Goal: Task Accomplishment & Management: Complete application form

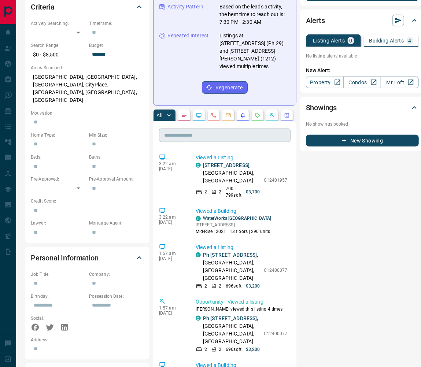
scroll to position [219, 3]
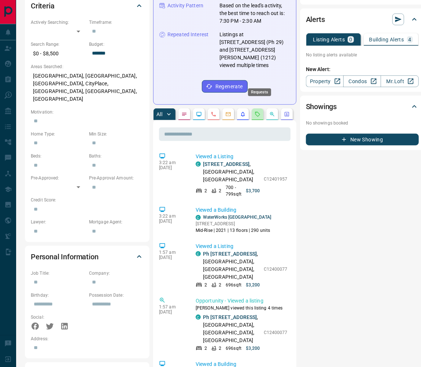
click at [260, 111] on icon "Requests" at bounding box center [258, 114] width 6 height 6
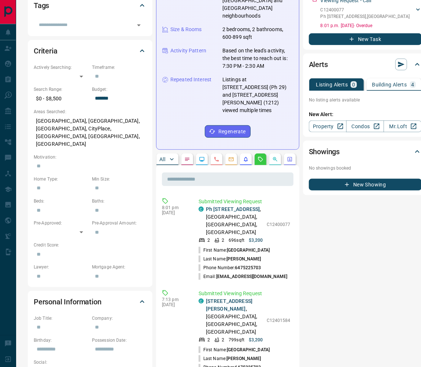
scroll to position [184, 0]
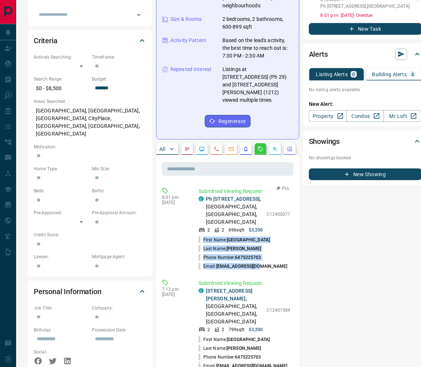
drag, startPoint x: 271, startPoint y: 225, endPoint x: 209, endPoint y: 203, distance: 66.3
click at [201, 235] on ul "First Name: [PERSON_NAME] Last Name: [PERSON_NAME] Phone Number: [PHONE_NUMBER]…" at bounding box center [245, 252] width 92 height 35
click at [234, 254] on p "Phone Number: [PHONE_NUMBER]" at bounding box center [230, 257] width 63 height 7
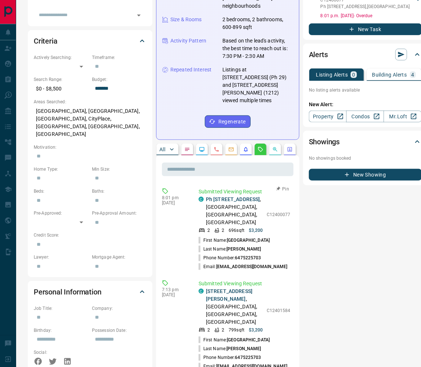
click at [267, 262] on li "Email: [EMAIL_ADDRESS][DOMAIN_NAME]" at bounding box center [245, 266] width 92 height 9
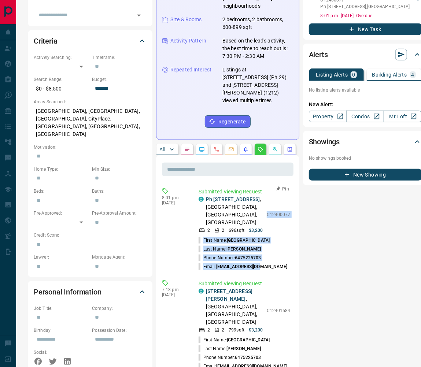
drag, startPoint x: 267, startPoint y: 219, endPoint x: 266, endPoint y: 189, distance: 30.1
click at [266, 196] on div "C Ph 29 - [STREET_ADDRESS] 2 2 696 sqft $3,200 C12400077 First Name: [PERSON_NA…" at bounding box center [245, 233] width 92 height 75
click at [230, 238] on span "[GEOGRAPHIC_DATA]" at bounding box center [248, 240] width 43 height 5
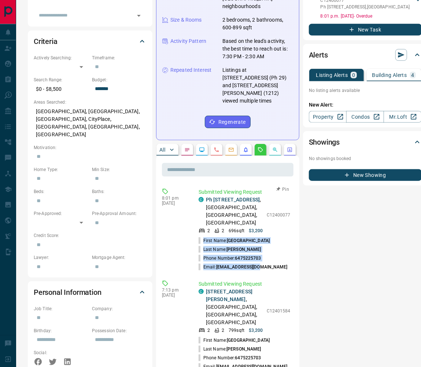
drag, startPoint x: 270, startPoint y: 225, endPoint x: 204, endPoint y: 198, distance: 71.5
click at [204, 236] on ul "First Name: [PERSON_NAME] Last Name: [PERSON_NAME] Phone Number: [PHONE_NUMBER]…" at bounding box center [245, 253] width 92 height 35
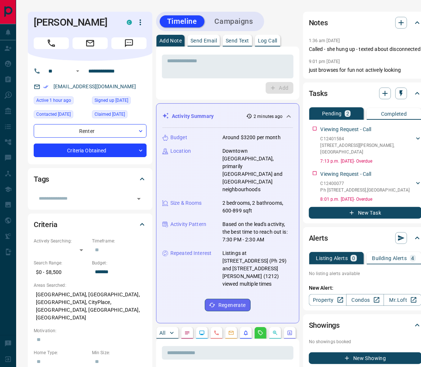
scroll to position [0, 0]
click at [353, 22] on icon "button" at bounding box center [401, 22] width 9 height 9
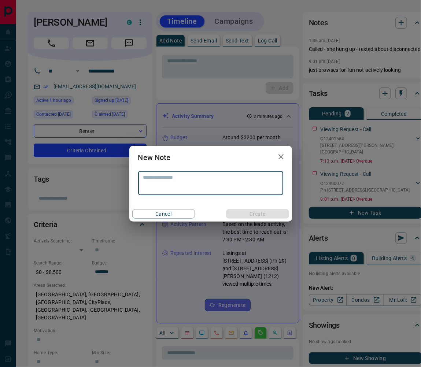
click at [203, 179] on textarea at bounding box center [210, 183] width 135 height 18
click at [185, 182] on textarea at bounding box center [210, 183] width 135 height 18
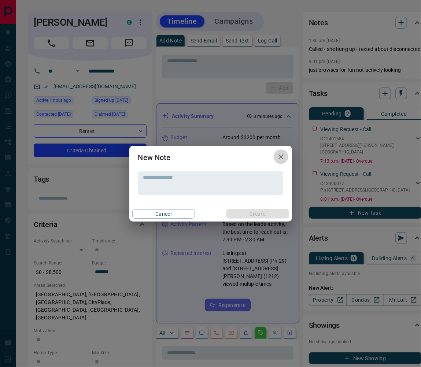
click at [279, 156] on icon "button" at bounding box center [281, 156] width 9 height 9
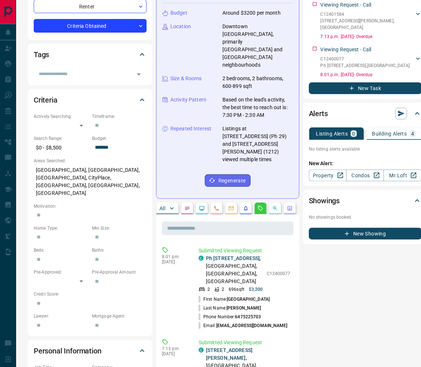
scroll to position [127, 0]
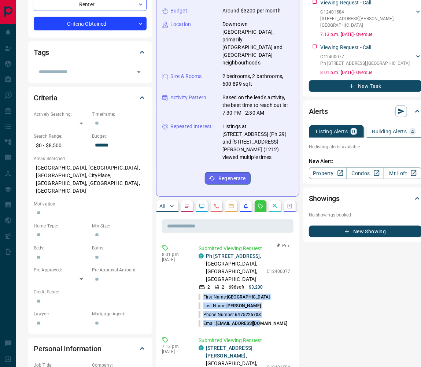
drag, startPoint x: 268, startPoint y: 277, endPoint x: 204, endPoint y: 254, distance: 68.5
click at [201, 293] on ul "First Name: [PERSON_NAME] Last Name: [PERSON_NAME] Phone Number: [PHONE_NUMBER]…" at bounding box center [245, 310] width 92 height 35
click at [245, 303] on span "[PERSON_NAME]" at bounding box center [243, 305] width 34 height 5
drag, startPoint x: 262, startPoint y: 277, endPoint x: 202, endPoint y: 255, distance: 63.7
click at [201, 293] on ul "First Name: [PERSON_NAME] Last Name: [PERSON_NAME] Phone Number: [PHONE_NUMBER]…" at bounding box center [245, 310] width 92 height 35
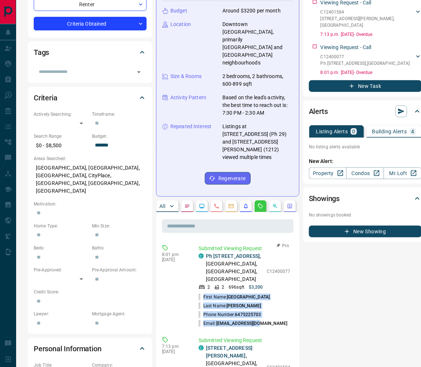
scroll to position [130, 0]
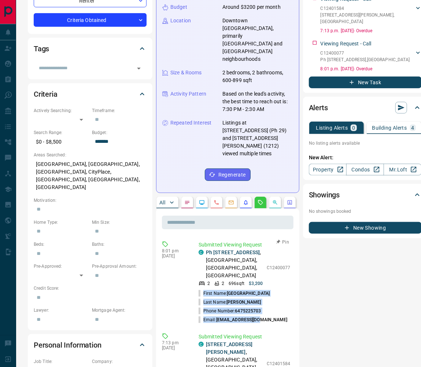
click at [235, 298] on li "Last Name: [PERSON_NAME]" at bounding box center [245, 302] width 92 height 9
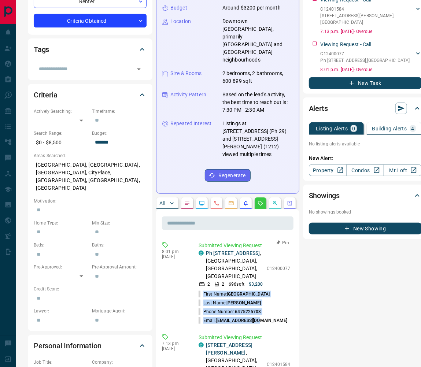
drag, startPoint x: 268, startPoint y: 277, endPoint x: 200, endPoint y: 252, distance: 72.5
click at [200, 290] on ul "First Name: [PERSON_NAME] Last Name: [PERSON_NAME] Phone Number: [PHONE_NUMBER]…" at bounding box center [245, 307] width 92 height 35
click at [200, 291] on p "First Name: [GEOGRAPHIC_DATA]" at bounding box center [234, 294] width 71 height 7
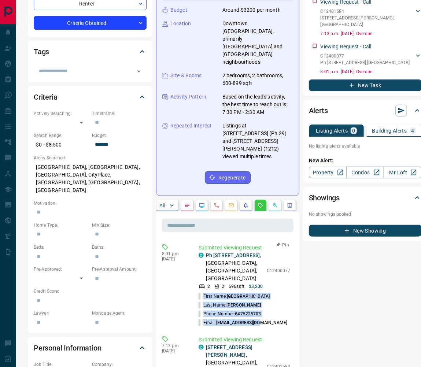
drag, startPoint x: 272, startPoint y: 277, endPoint x: 200, endPoint y: 253, distance: 76.3
click at [200, 292] on ul "First Name: [PERSON_NAME] Last Name: [PERSON_NAME] Phone Number: [PHONE_NUMBER]…" at bounding box center [245, 309] width 92 height 35
click at [278, 301] on li "Last Name: [PERSON_NAME]" at bounding box center [245, 305] width 92 height 9
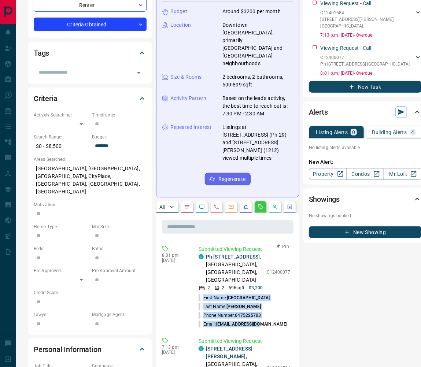
drag, startPoint x: 268, startPoint y: 280, endPoint x: 201, endPoint y: 252, distance: 72.7
click at [201, 293] on ul "First Name: [PERSON_NAME] Last Name: [PERSON_NAME] Phone Number: [PHONE_NUMBER]…" at bounding box center [245, 310] width 92 height 35
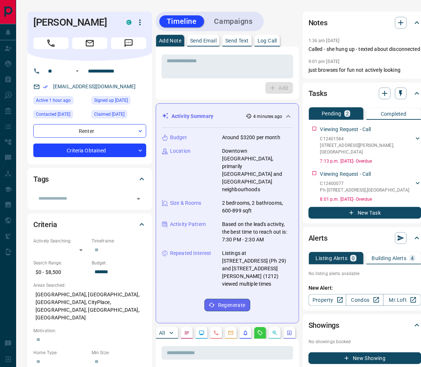
scroll to position [0, 0]
click at [353, 22] on icon "button" at bounding box center [400, 22] width 9 height 9
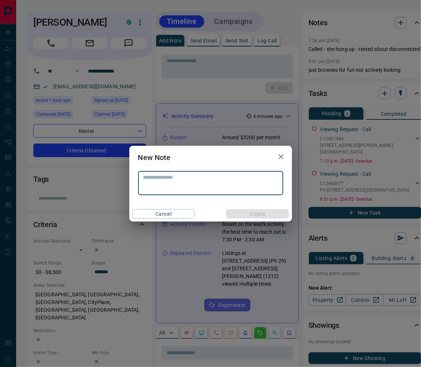
click at [200, 179] on textarea at bounding box center [210, 183] width 135 height 18
click at [194, 183] on textarea at bounding box center [210, 183] width 135 height 18
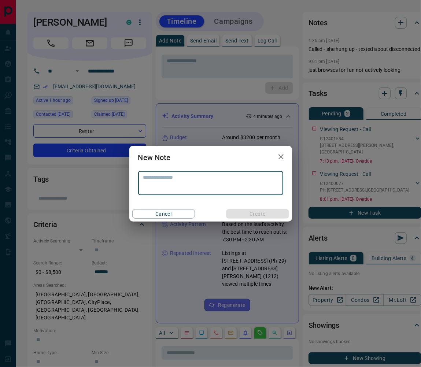
click at [194, 183] on textarea at bounding box center [210, 183] width 135 height 18
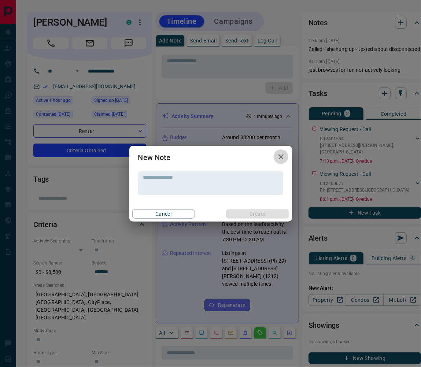
click at [279, 157] on icon "button" at bounding box center [280, 156] width 5 height 5
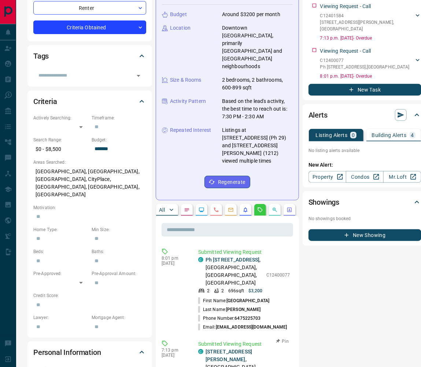
scroll to position [123, 0]
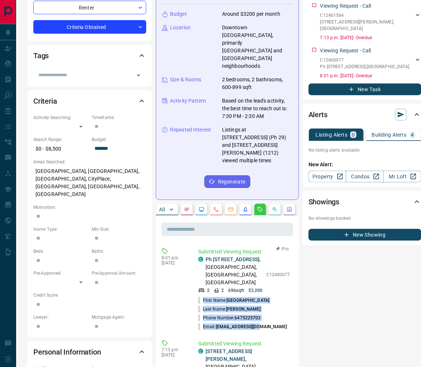
drag, startPoint x: 268, startPoint y: 281, endPoint x: 201, endPoint y: 257, distance: 70.3
click at [201, 296] on ul "First Name: [PERSON_NAME] Last Name: [PERSON_NAME] Phone Number: [PHONE_NUMBER]…" at bounding box center [244, 313] width 92 height 35
copy ul "First Name: [PERSON_NAME] Last Name: [PERSON_NAME] Phone Number: [PHONE_NUMBER]…"
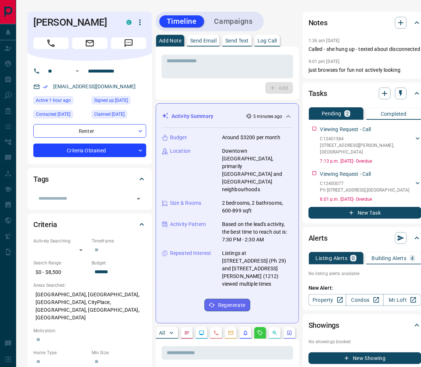
scroll to position [0, 0]
click at [353, 24] on icon "button" at bounding box center [400, 22] width 9 height 9
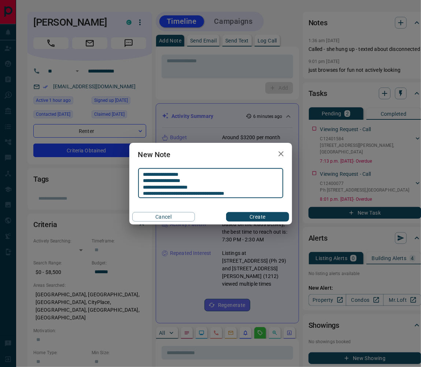
type textarea "**********"
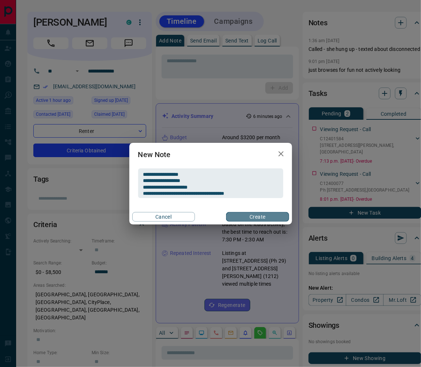
click at [245, 217] on button "Create" at bounding box center [257, 217] width 63 height 10
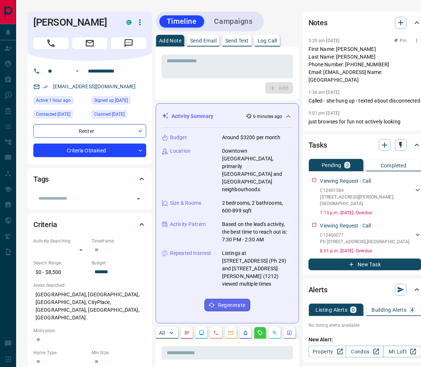
click at [330, 80] on p "First Name: [PERSON_NAME] Last Name: [PERSON_NAME] Phone Number: [PHONE_NUMBER]…" at bounding box center [364, 64] width 113 height 38
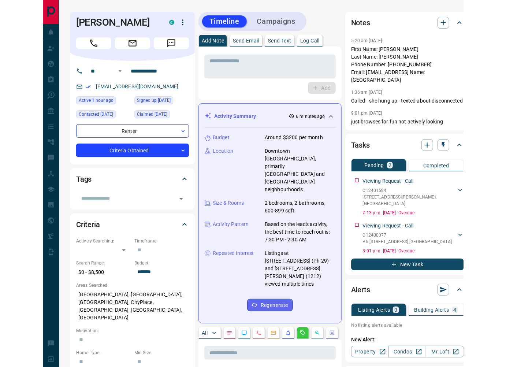
scroll to position [0, 0]
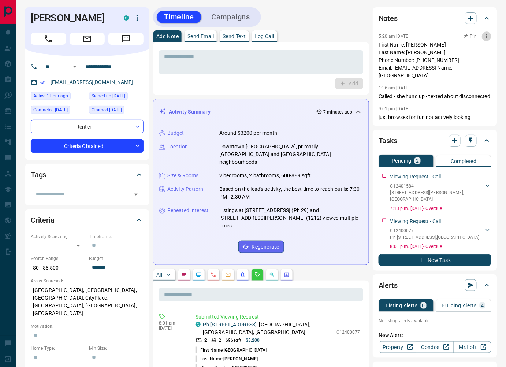
click at [353, 37] on icon "button" at bounding box center [487, 36] width 6 height 6
click at [353, 49] on li "Edit" at bounding box center [475, 51] width 32 height 11
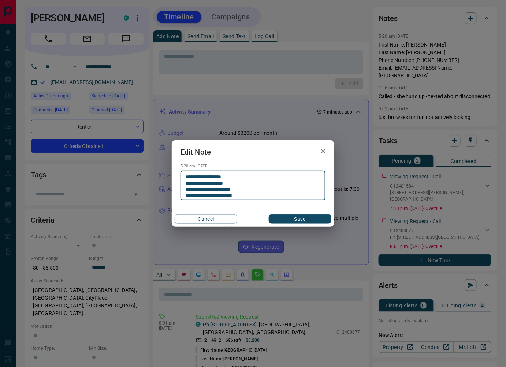
type textarea "**********"
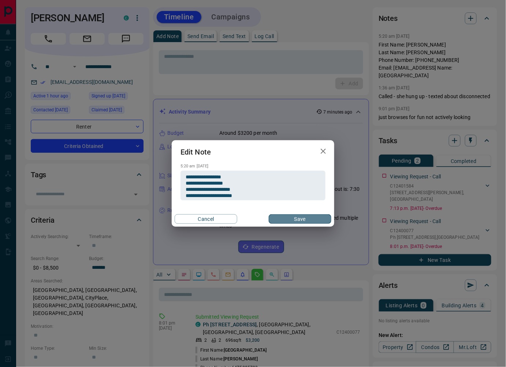
click at [314, 218] on button "Save" at bounding box center [300, 219] width 63 height 10
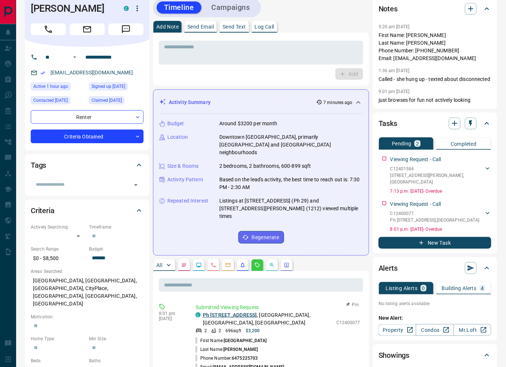
scroll to position [4, 0]
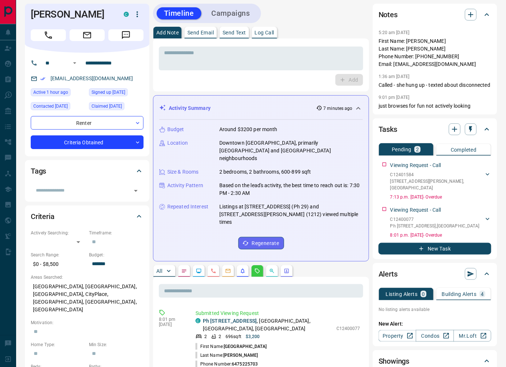
click at [271, 33] on p "Log Call" at bounding box center [264, 32] width 19 height 5
click at [343, 79] on button "Log Call" at bounding box center [348, 80] width 29 height 12
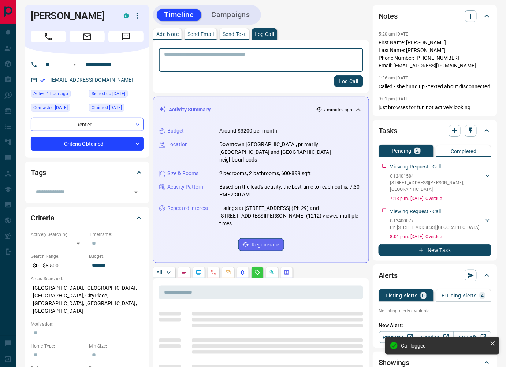
scroll to position [2, 0]
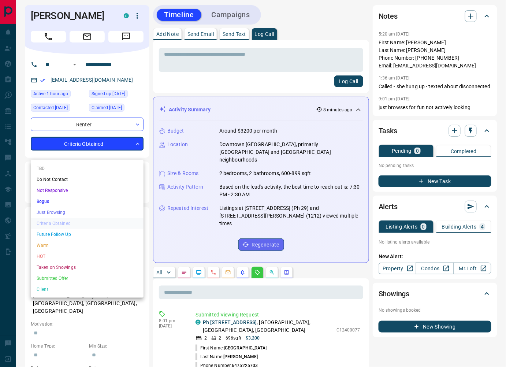
click at [95, 251] on li "HOT" at bounding box center [87, 256] width 113 height 11
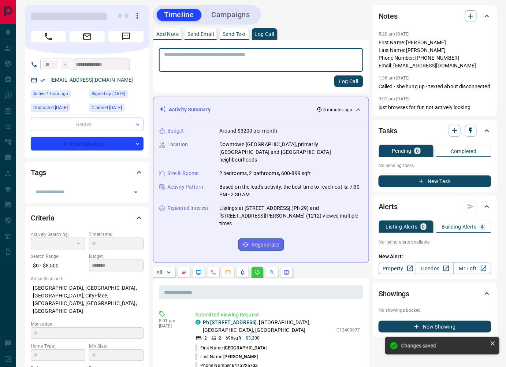
type input "*"
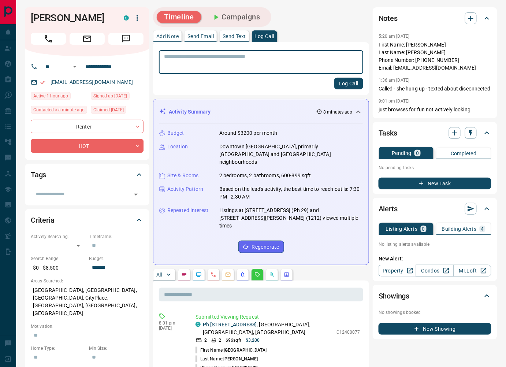
scroll to position [0, 0]
